Goal: Book appointment/travel/reservation

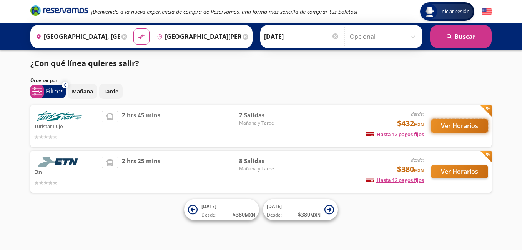
click at [465, 126] on button "Ver Horarios" at bounding box center [460, 125] width 57 height 13
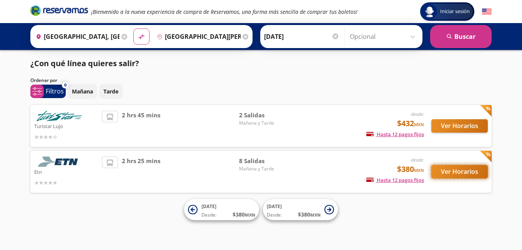
click at [464, 171] on button "Ver Horarios" at bounding box center [460, 171] width 57 height 13
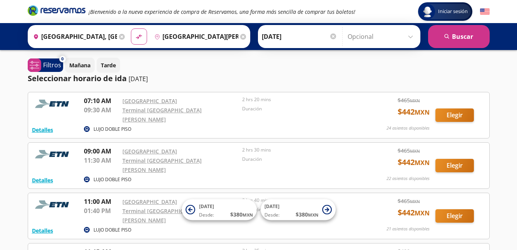
click at [300, 162] on div "Duración" at bounding box center [300, 165] width 116 height 18
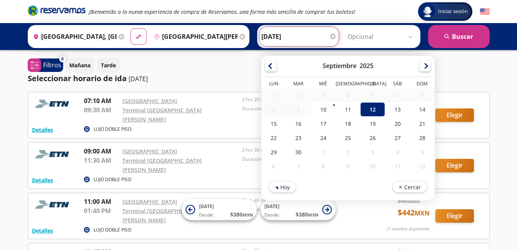
click at [282, 38] on input "[DATE]" at bounding box center [298, 36] width 75 height 19
click at [347, 110] on div "11" at bounding box center [347, 109] width 25 height 14
type input "[DATE]"
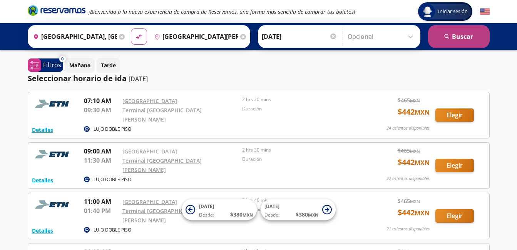
click at [466, 37] on button "search [GEOGRAPHIC_DATA]" at bounding box center [459, 36] width 62 height 23
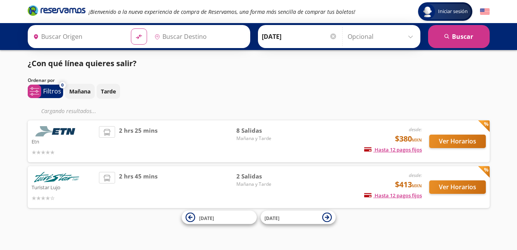
type input "[GEOGRAPHIC_DATA][PERSON_NAME], [GEOGRAPHIC_DATA]"
type input "[GEOGRAPHIC_DATA], [GEOGRAPHIC_DATA]"
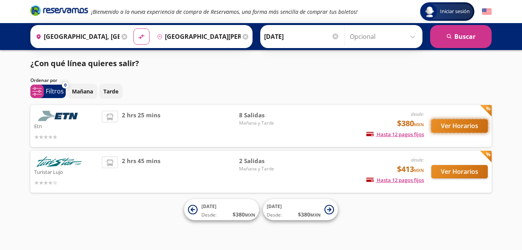
click at [467, 126] on button "Ver Horarios" at bounding box center [460, 125] width 57 height 13
